Goal: Transaction & Acquisition: Subscribe to service/newsletter

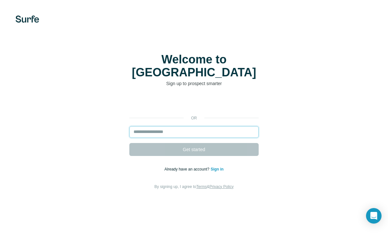
click at [157, 126] on input "email" at bounding box center [193, 132] width 129 height 12
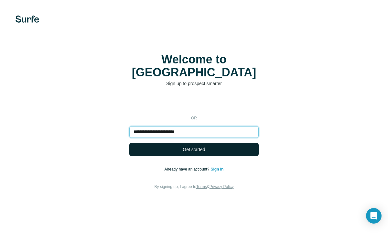
type input "**********"
click at [174, 143] on button "Get started" at bounding box center [193, 149] width 129 height 13
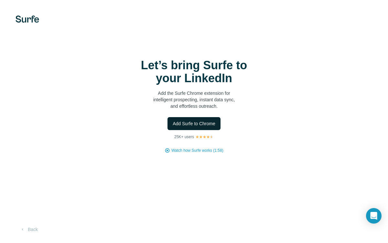
click at [195, 125] on span "Add Surfe to Chrome" at bounding box center [194, 123] width 43 height 6
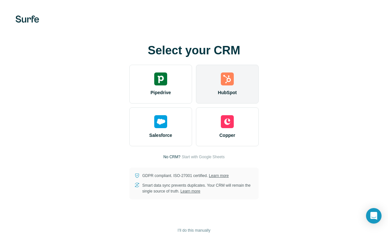
click at [228, 82] on img at bounding box center [227, 78] width 13 height 13
click at [220, 81] on div "HubSpot" at bounding box center [227, 84] width 63 height 39
